Goal: Information Seeking & Learning: Learn about a topic

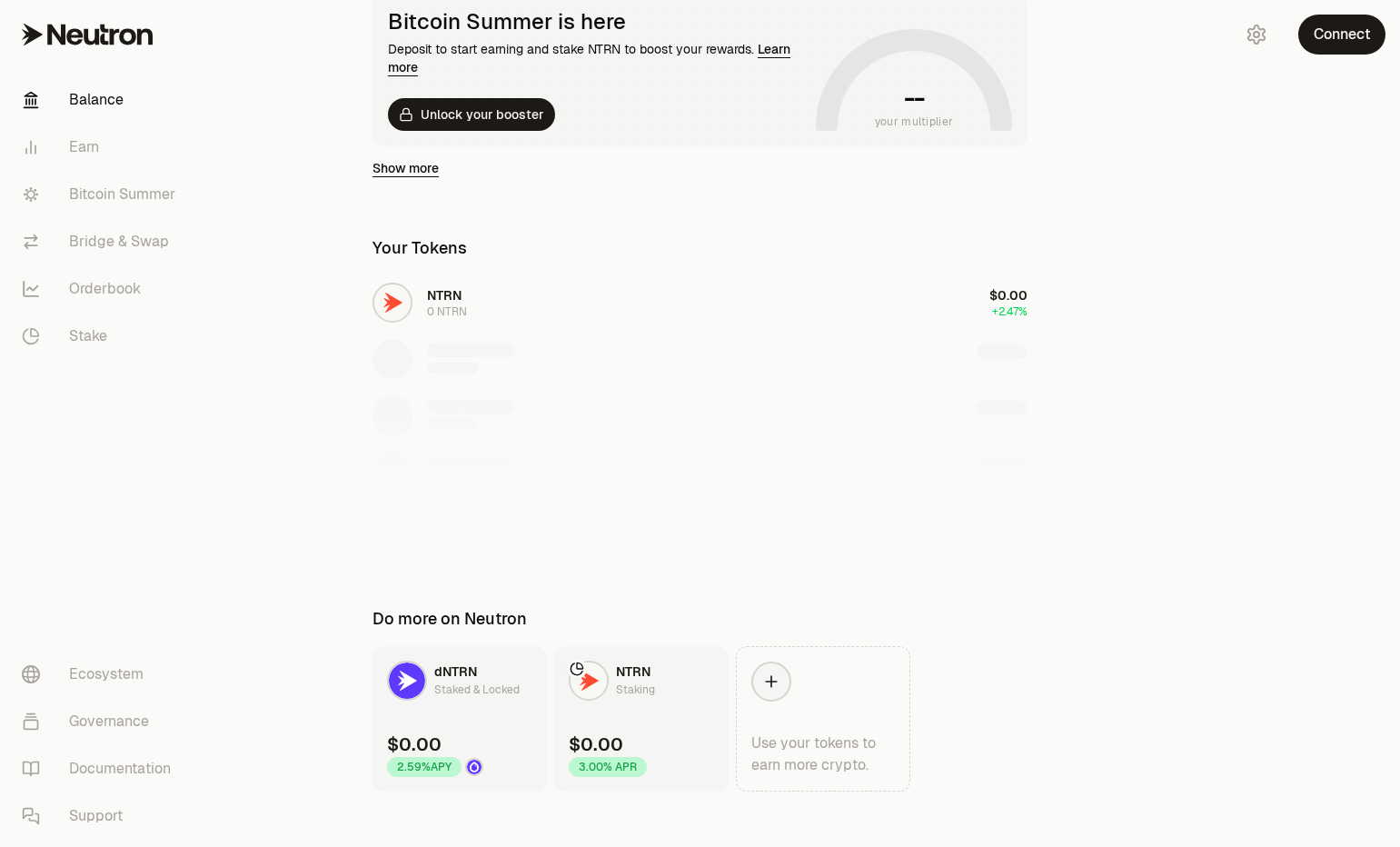
scroll to position [376, 0]
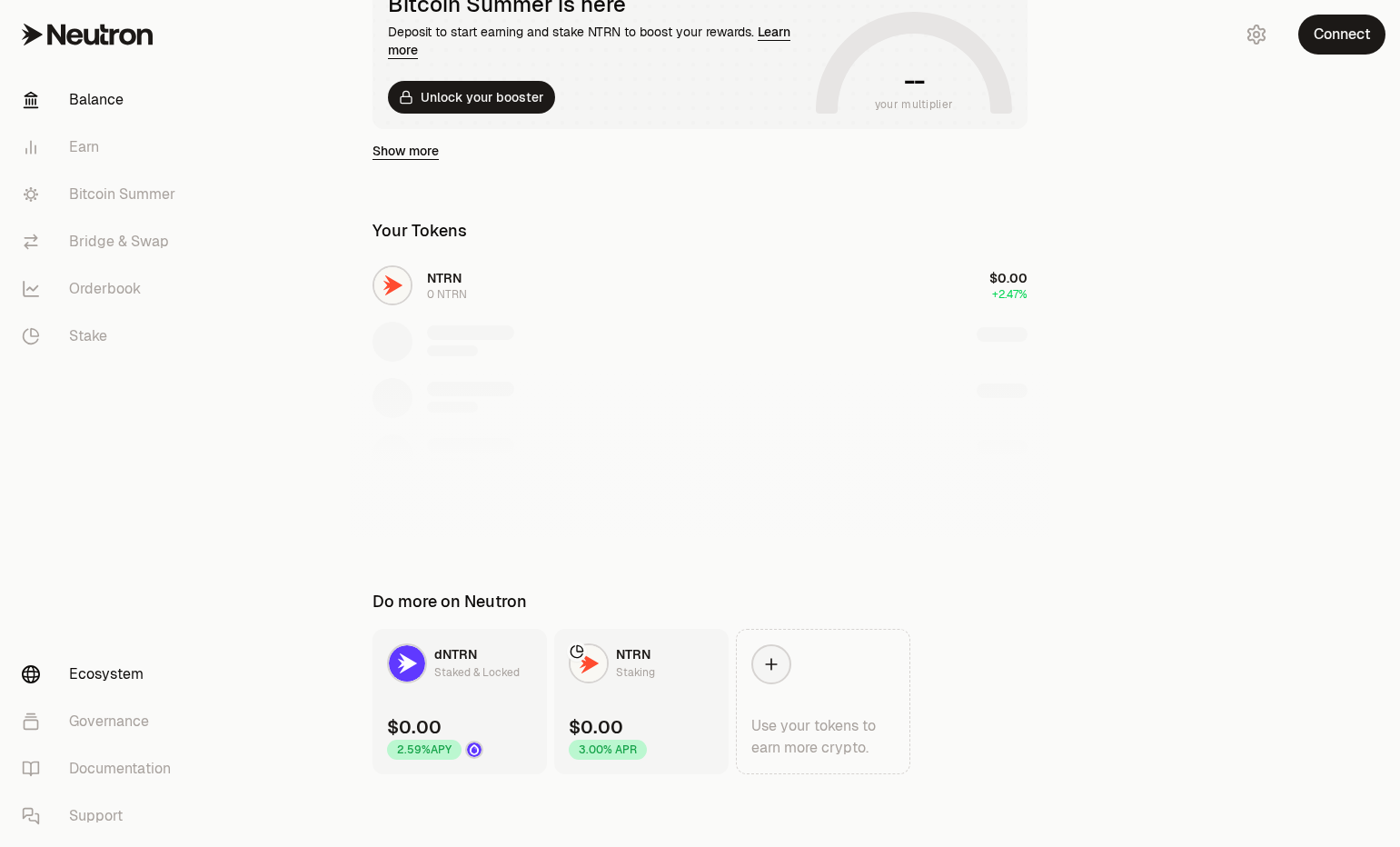
click at [123, 678] on link "Ecosystem" at bounding box center [102, 673] width 189 height 47
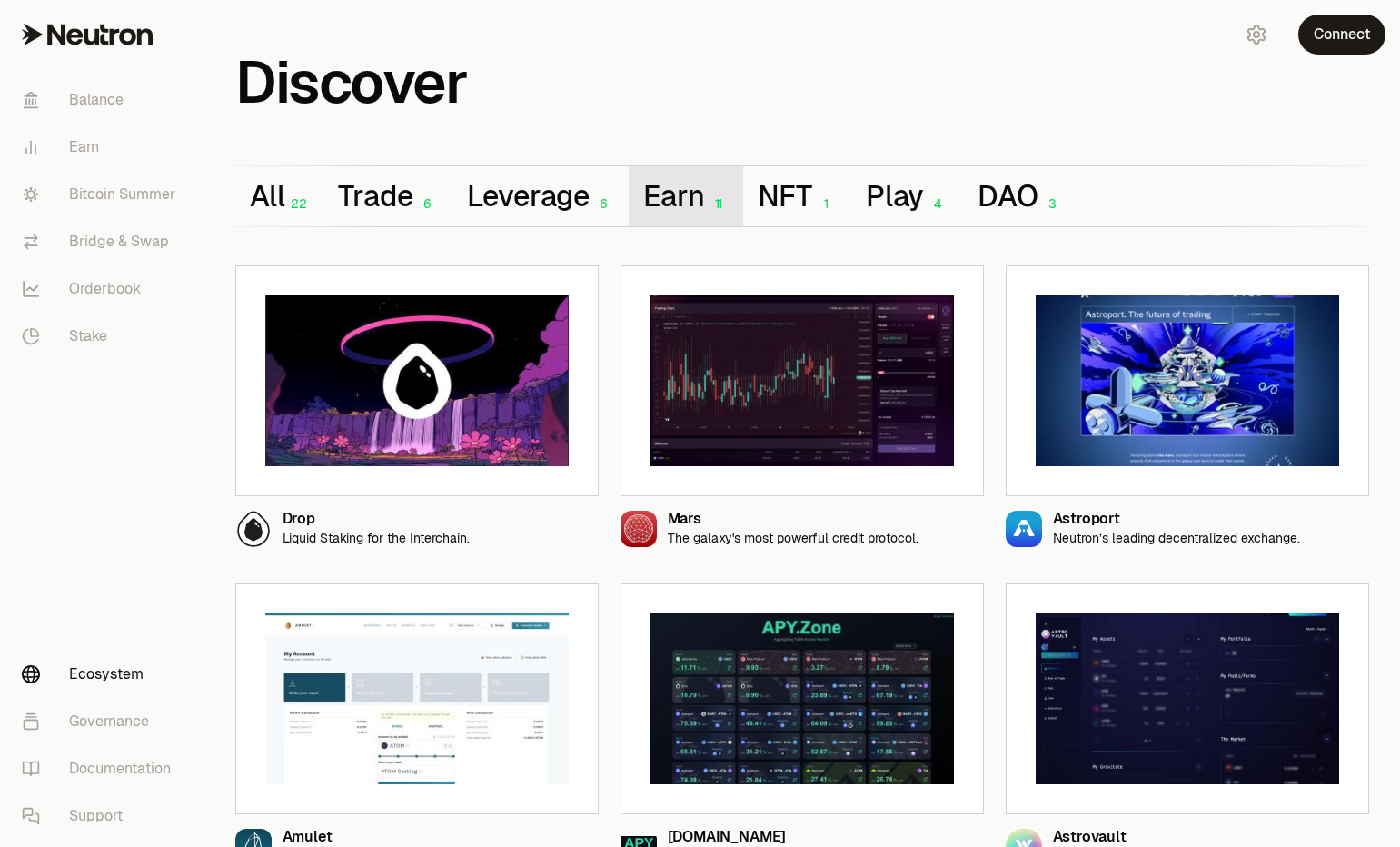
click at [680, 200] on button "Earn 11" at bounding box center [686, 196] width 114 height 60
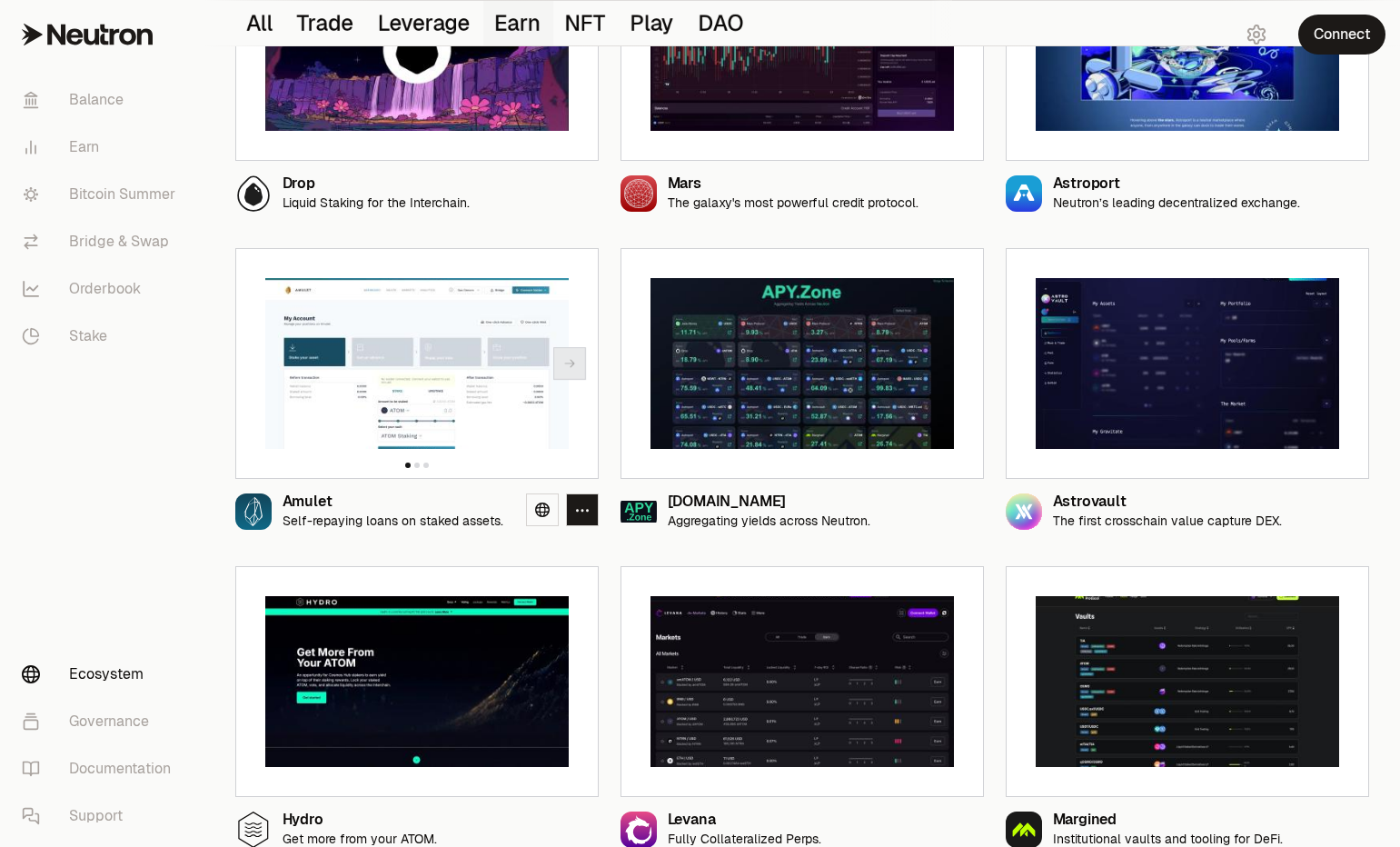
scroll to position [450, 0]
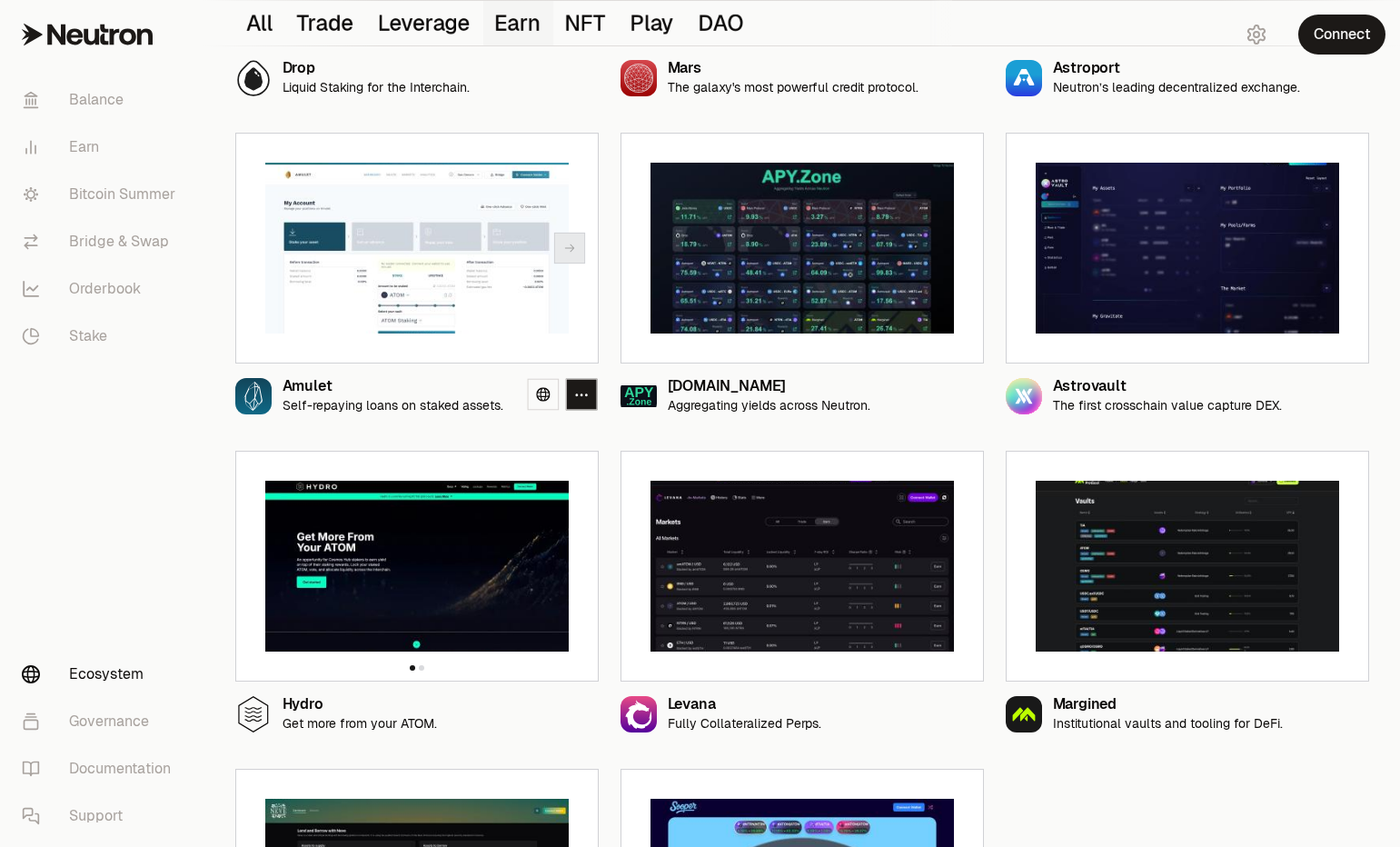
click at [425, 546] on img at bounding box center [417, 566] width 303 height 171
click at [569, 566] on icon "button" at bounding box center [569, 566] width 14 height 14
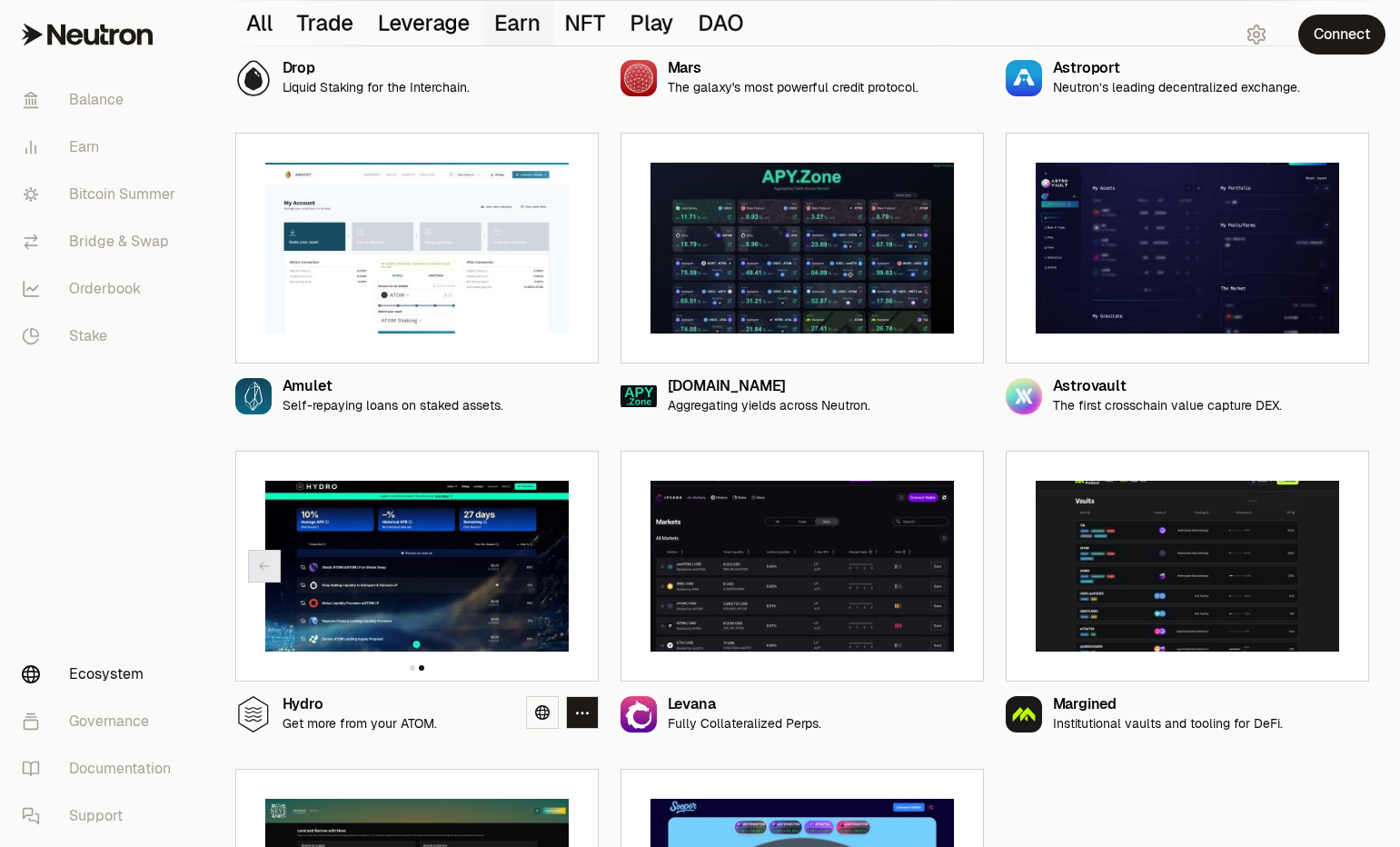
click at [495, 558] on img at bounding box center [416, 566] width 303 height 171
drag, startPoint x: 268, startPoint y: 721, endPoint x: 390, endPoint y: 723, distance: 122.0
click at [272, 721] on div "Hydro Get more from your ATOM." at bounding box center [336, 714] width 202 height 36
click at [539, 714] on icon at bounding box center [542, 712] width 14 height 14
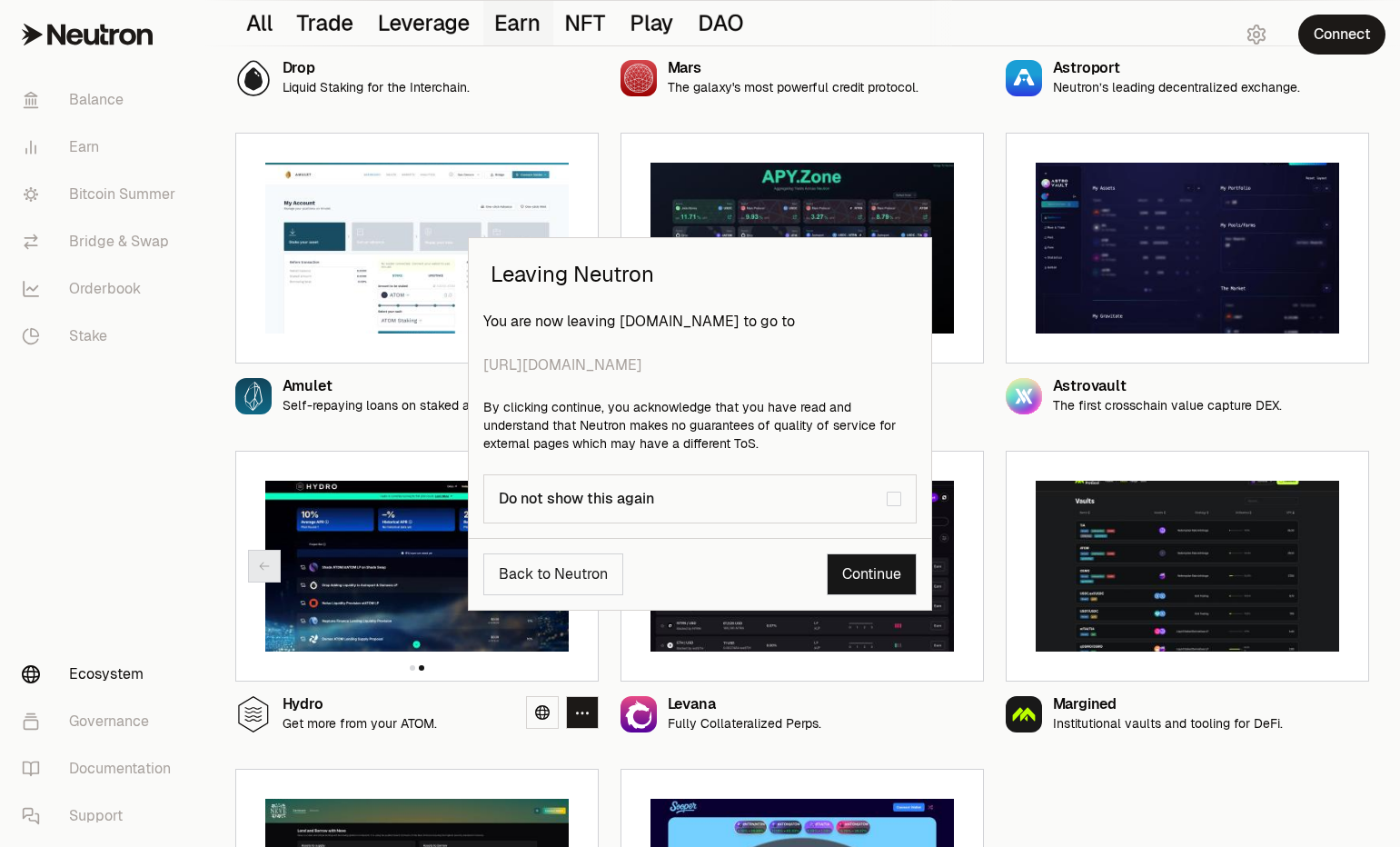
click at [860, 574] on link "Continue" at bounding box center [872, 574] width 90 height 42
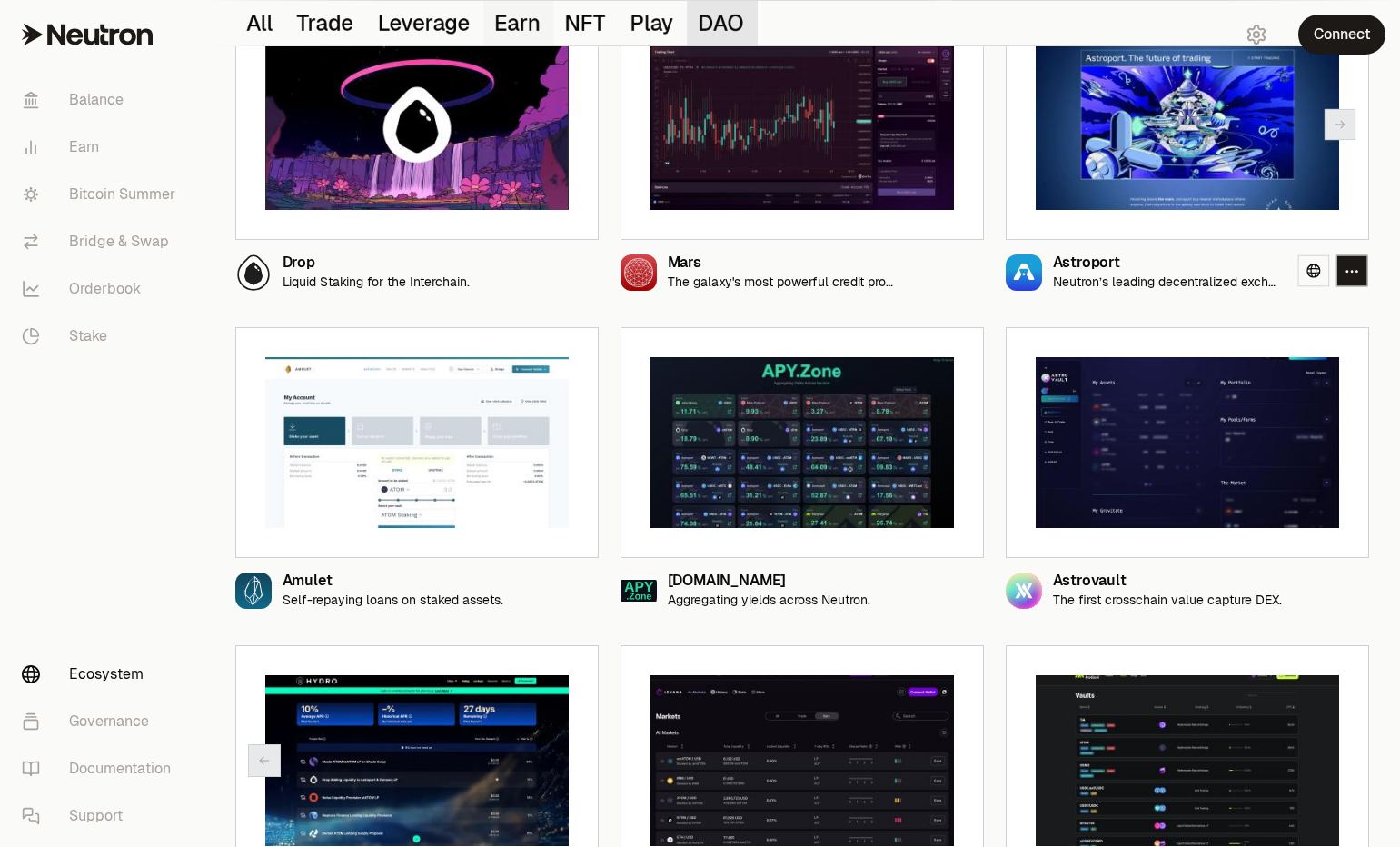
scroll to position [232, 0]
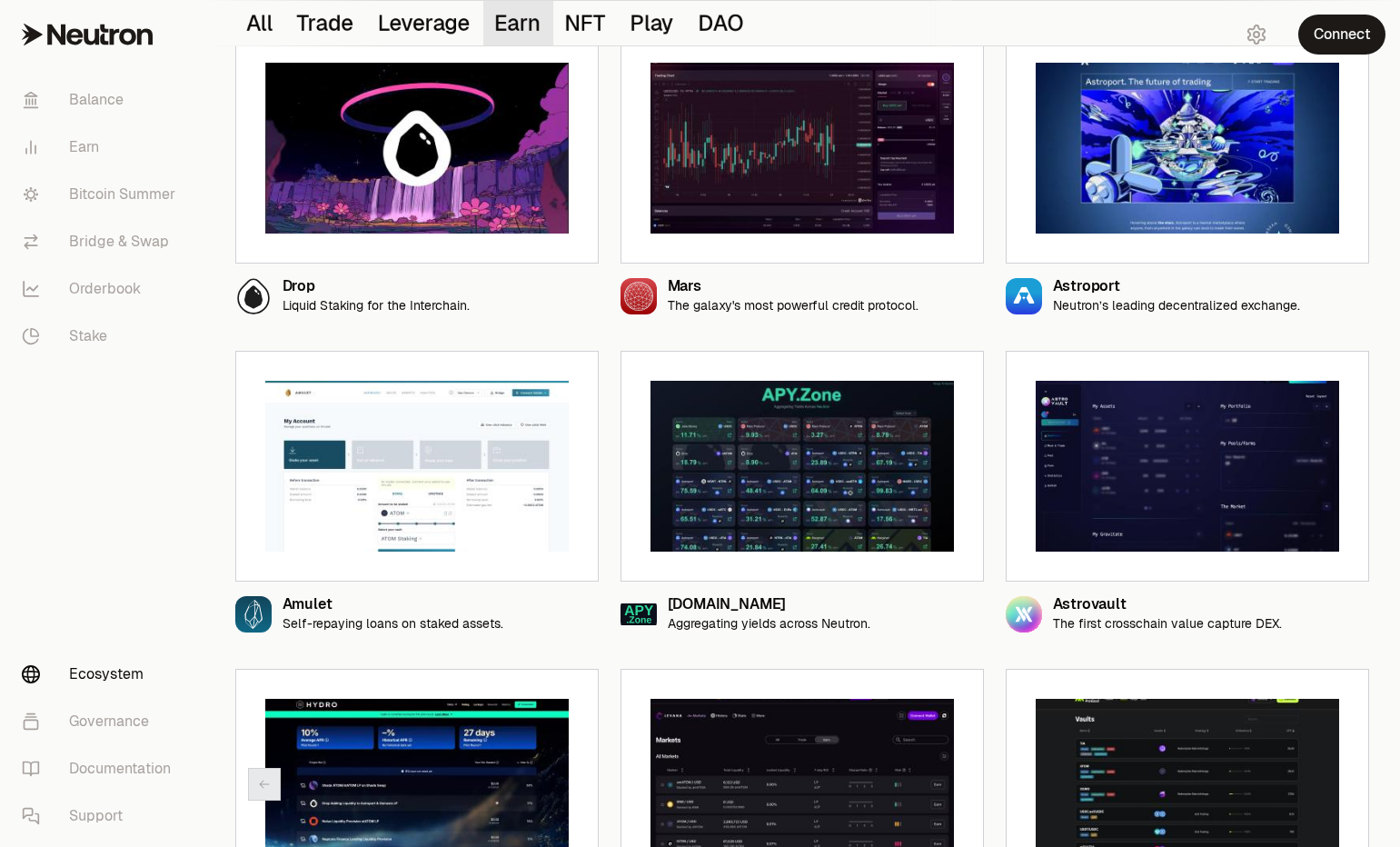
click at [524, 16] on button "Earn 11" at bounding box center [518, 23] width 70 height 44
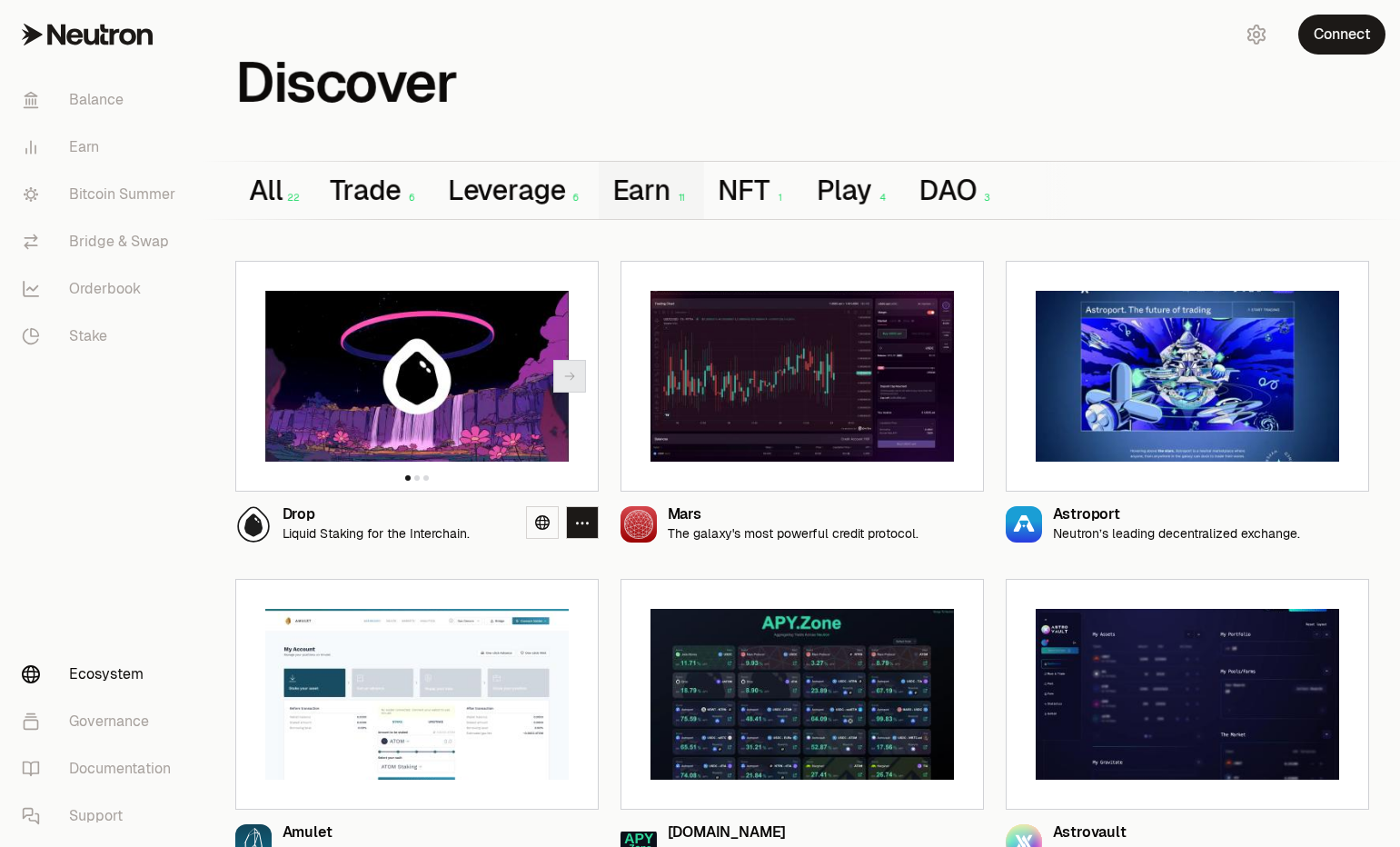
scroll to position [0, 0]
